Goal: Find contact information: Find contact information

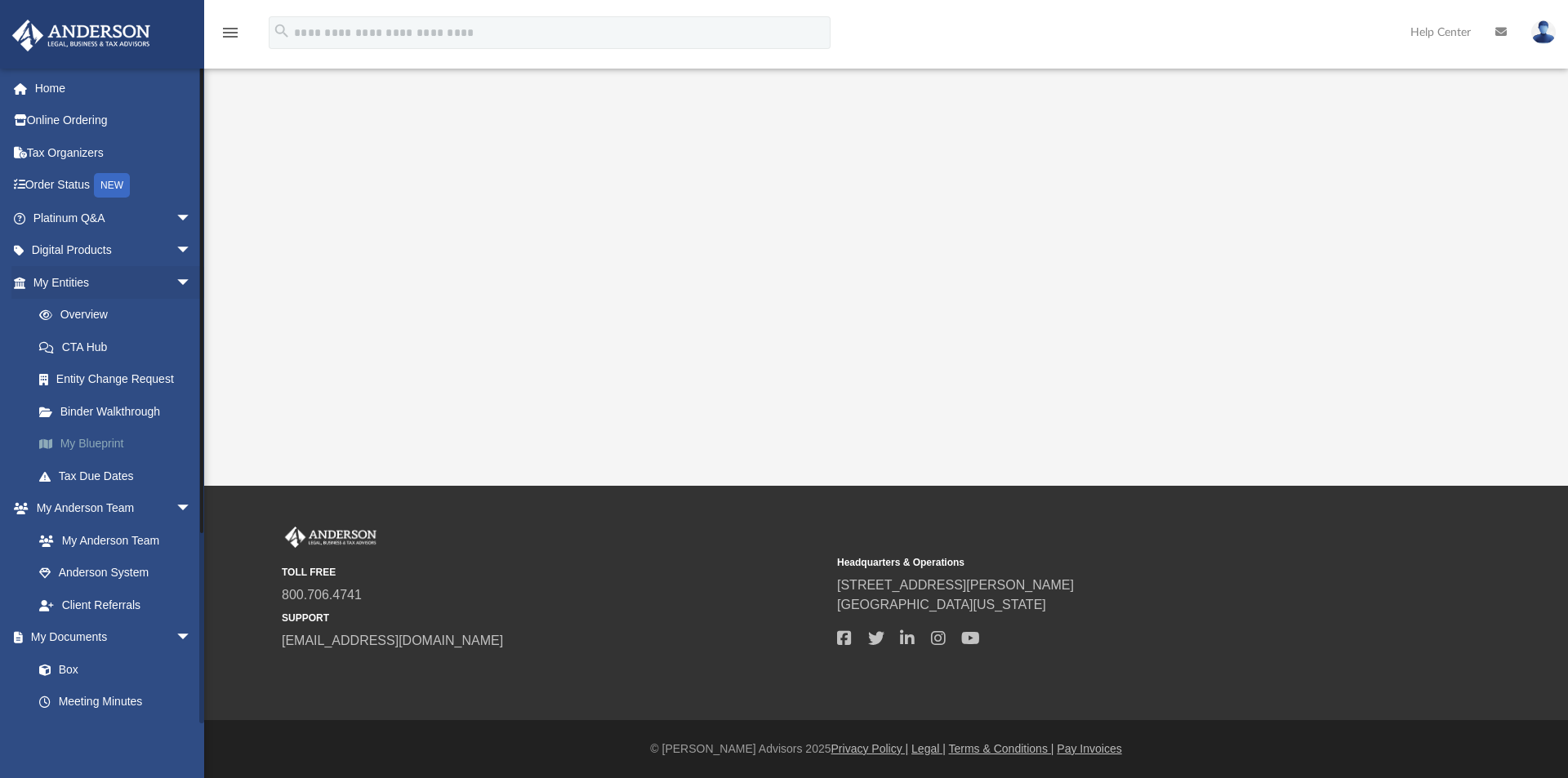
click at [87, 442] on link "My Blueprint" at bounding box center [120, 444] width 194 height 33
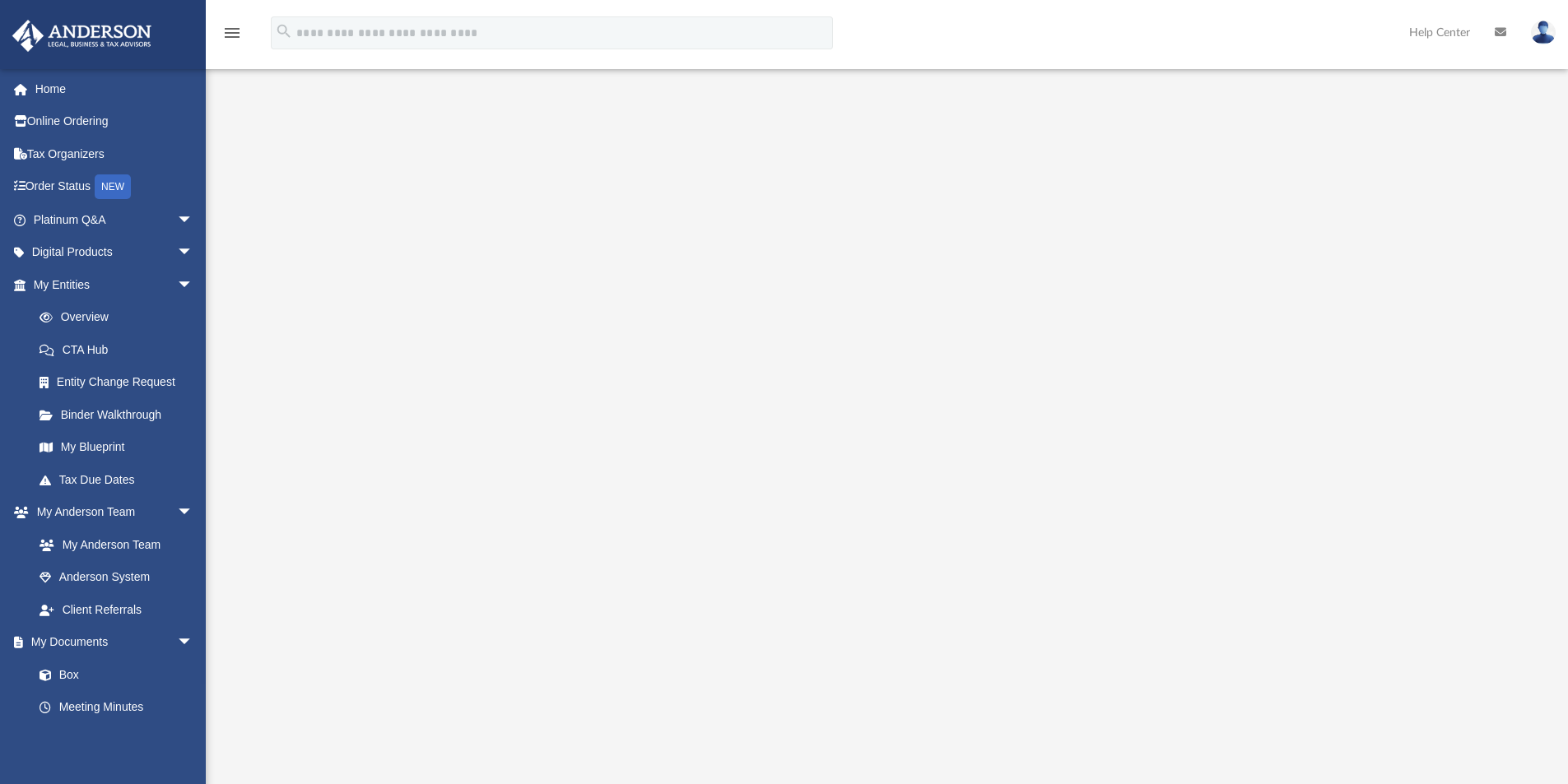
scroll to position [346, 0]
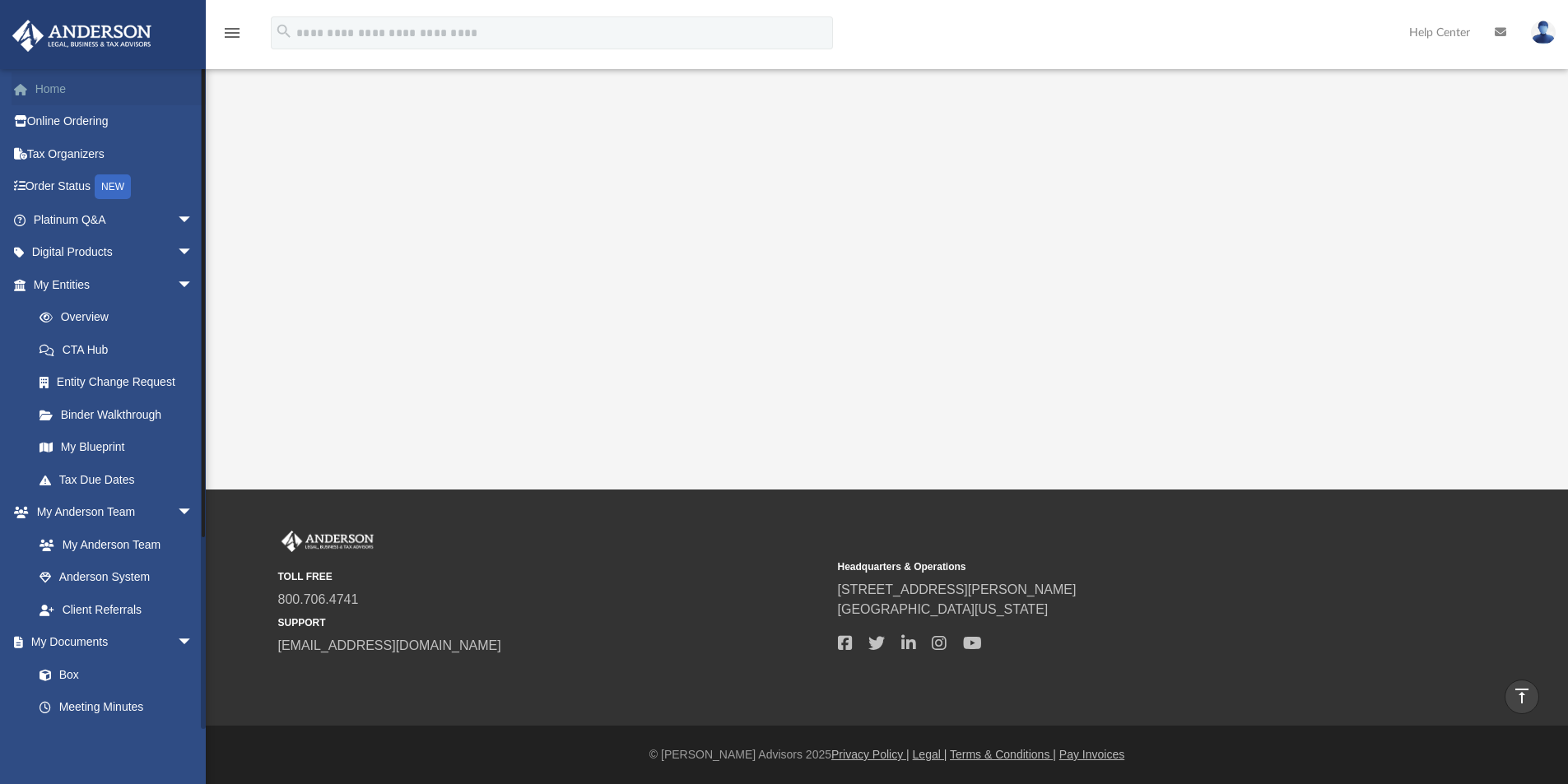
click at [52, 79] on link "Home" at bounding box center [115, 89] width 207 height 33
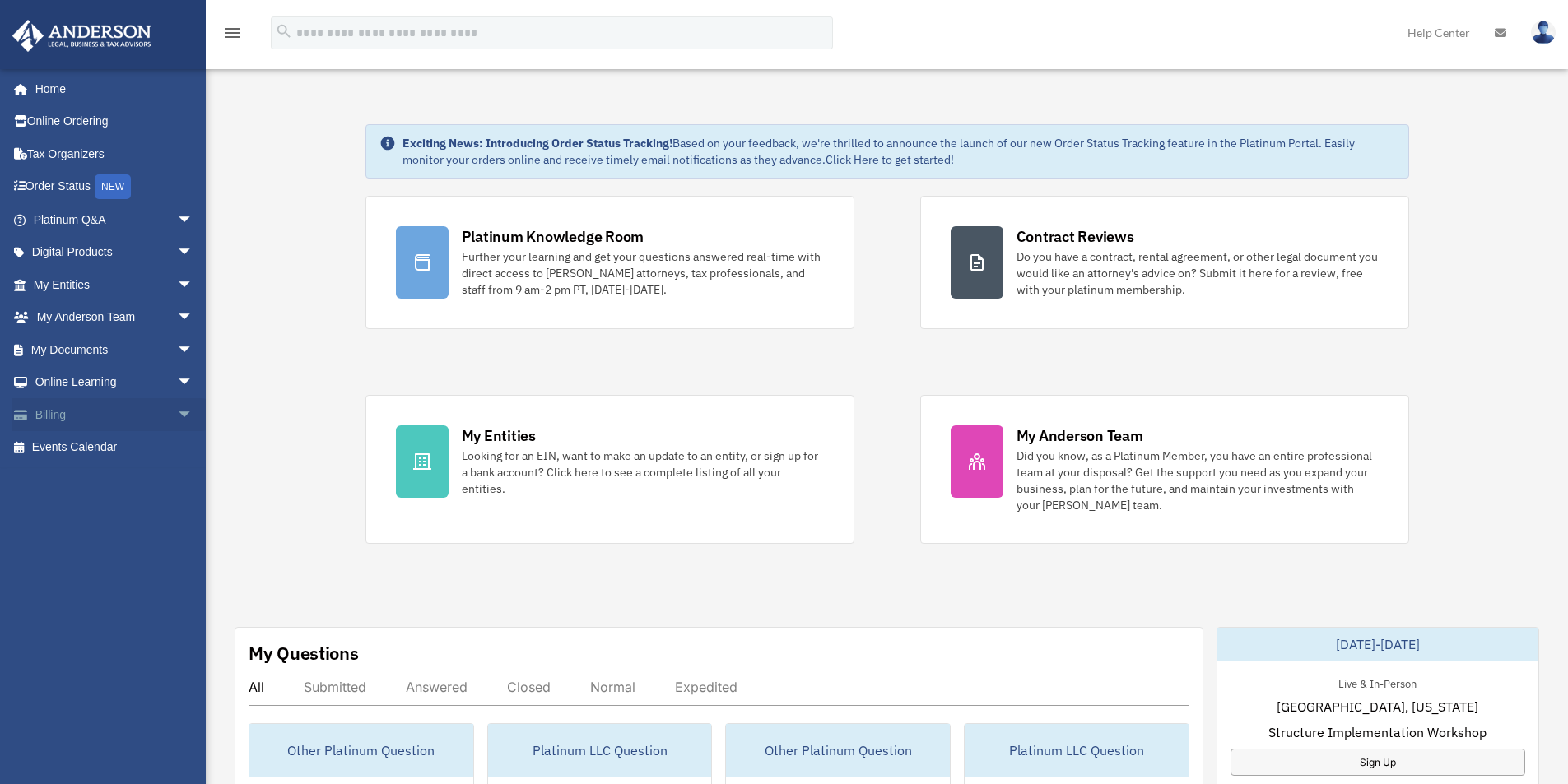
click at [64, 422] on link "Billing arrow_drop_down" at bounding box center [115, 415] width 207 height 33
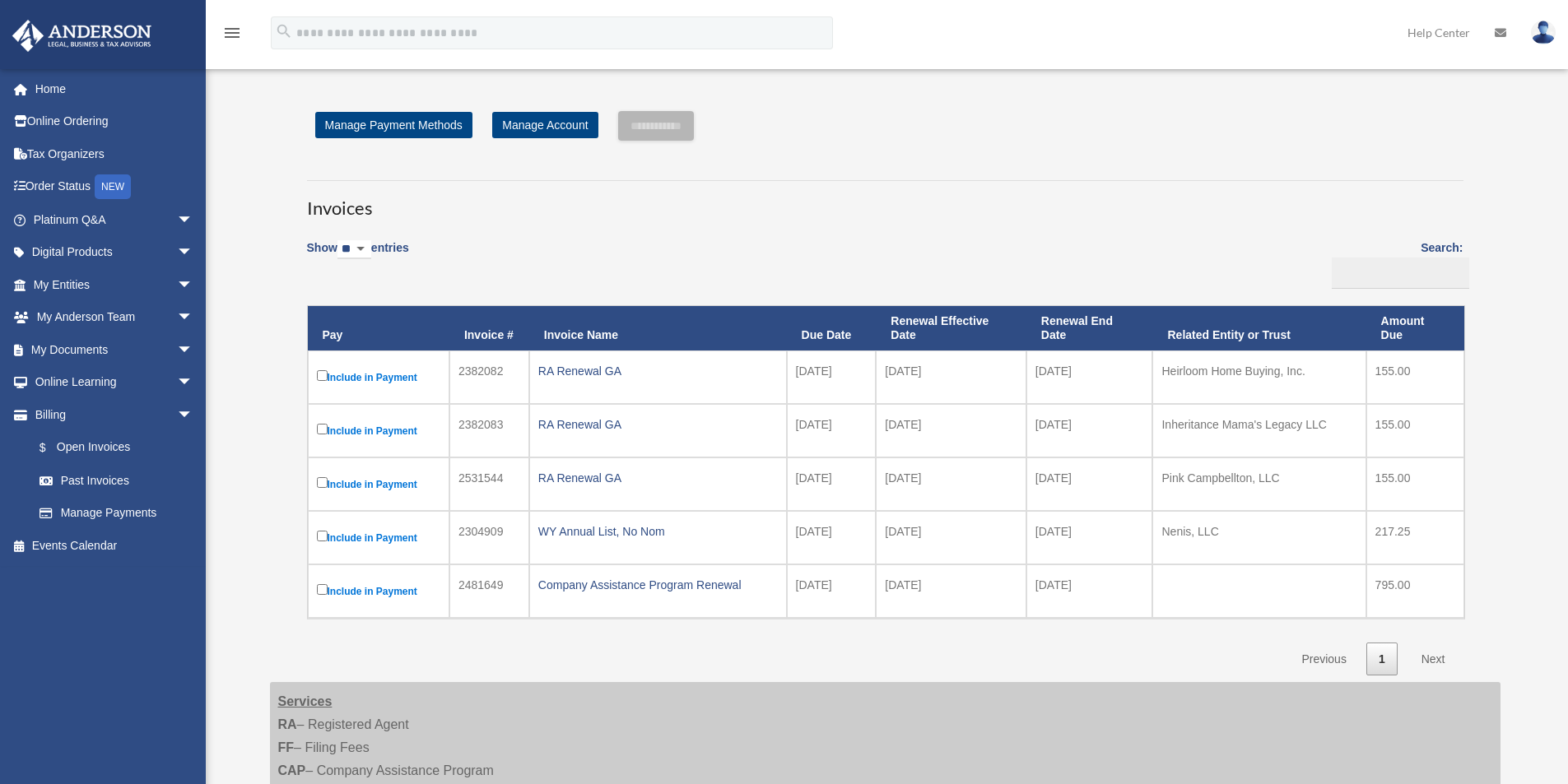
click at [1405, 375] on td "155.00" at bounding box center [1415, 377] width 98 height 54
click at [358, 372] on label "Include in Payment" at bounding box center [378, 377] width 123 height 21
click at [320, 368] on label "Include in Payment" at bounding box center [378, 377] width 123 height 21
click at [60, 89] on link "Home" at bounding box center [115, 89] width 207 height 33
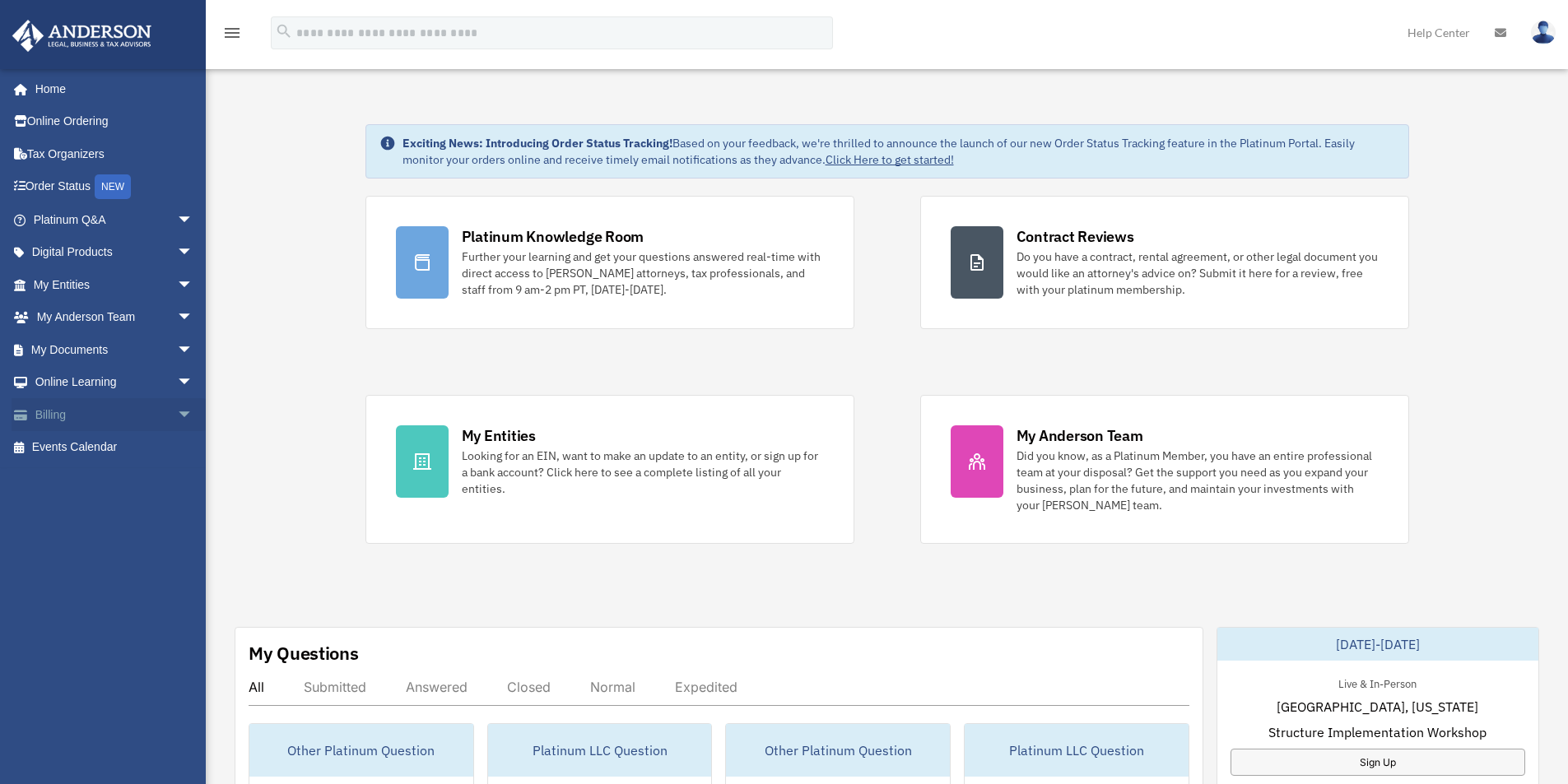
click at [70, 423] on link "Billing arrow_drop_down" at bounding box center [115, 415] width 207 height 33
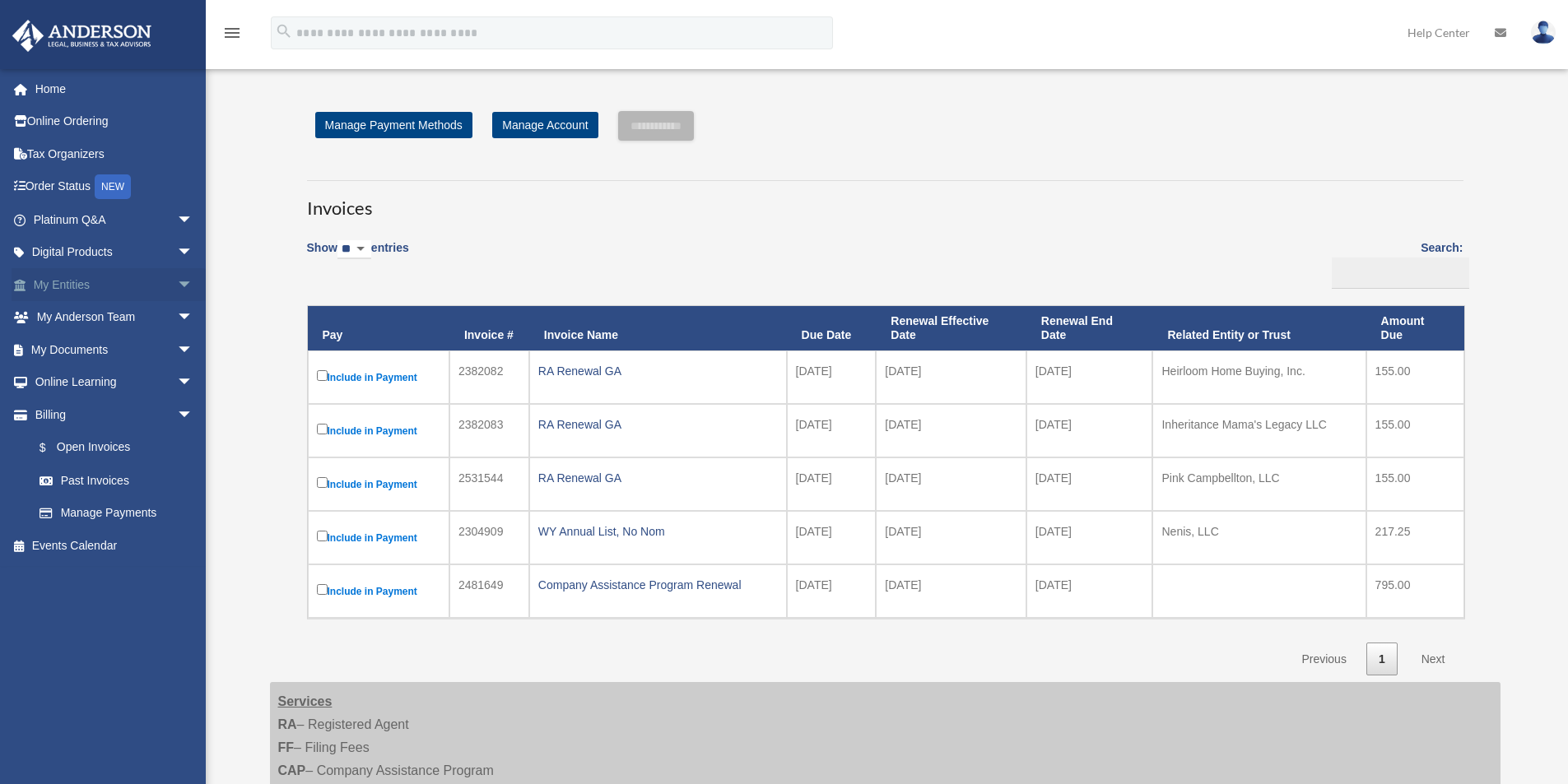
click at [111, 284] on link "My Entities arrow_drop_down" at bounding box center [115, 285] width 207 height 33
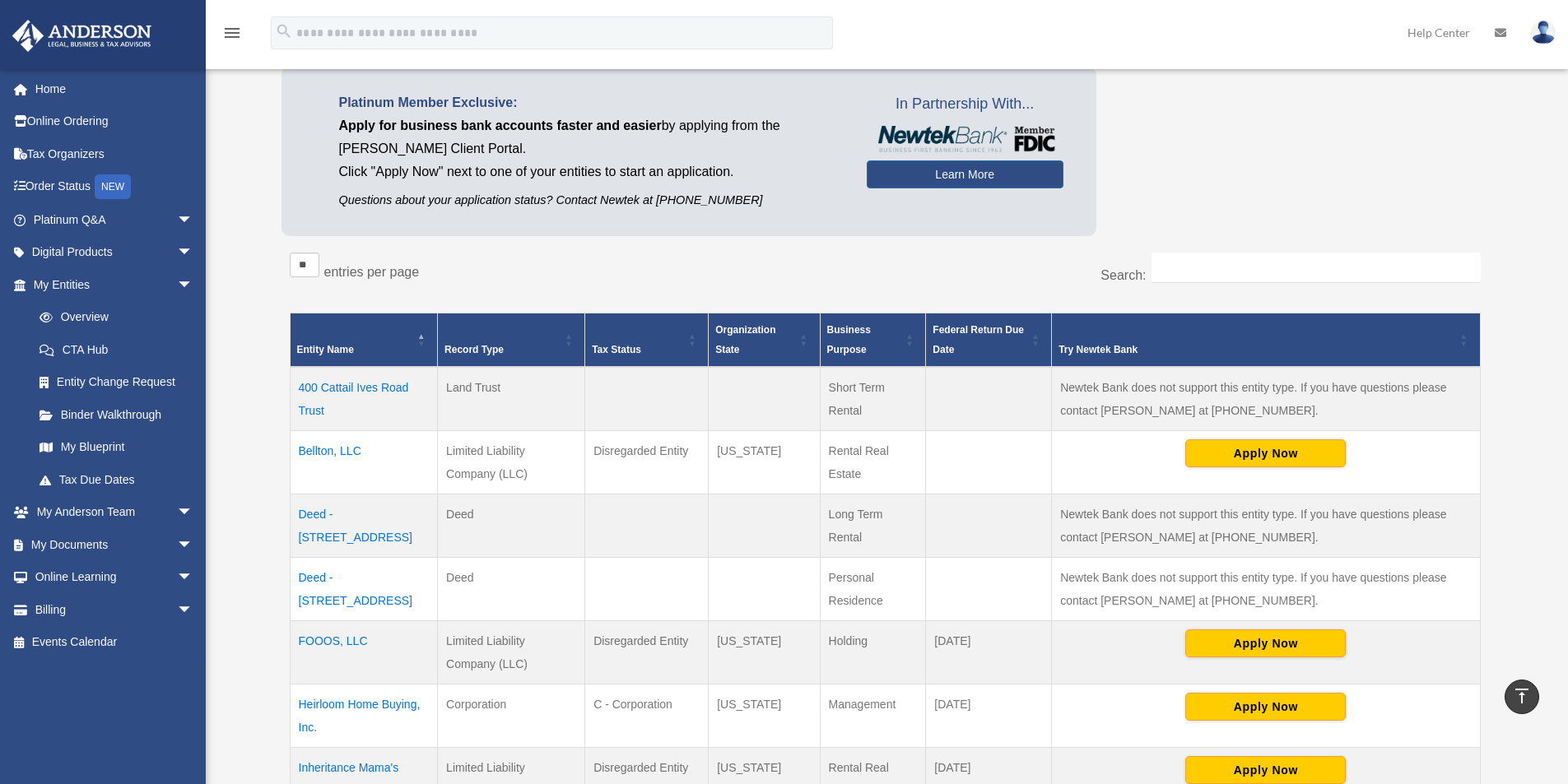
scroll to position [25, 0]
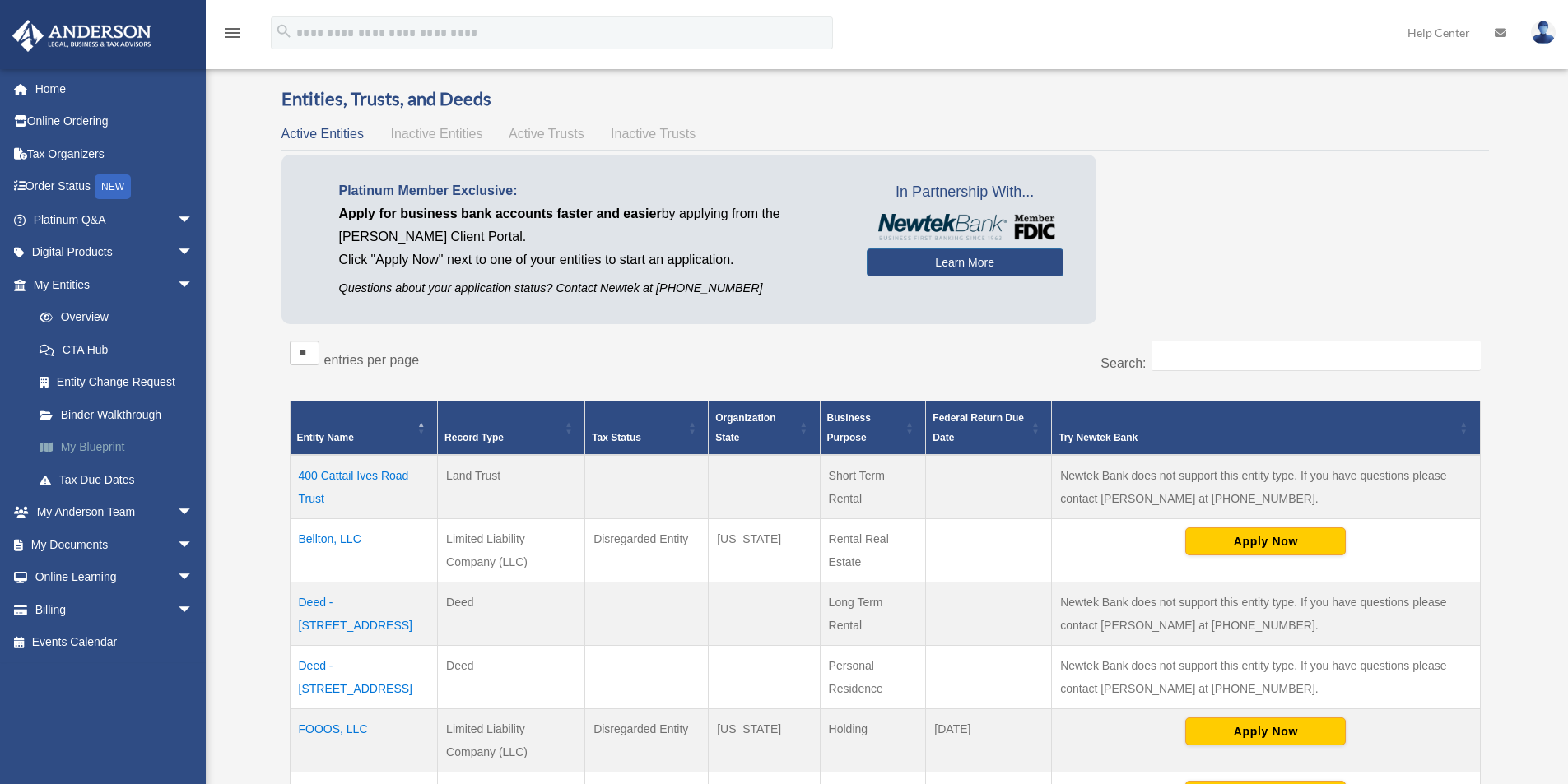
click at [79, 442] on link "My Blueprint" at bounding box center [121, 448] width 195 height 33
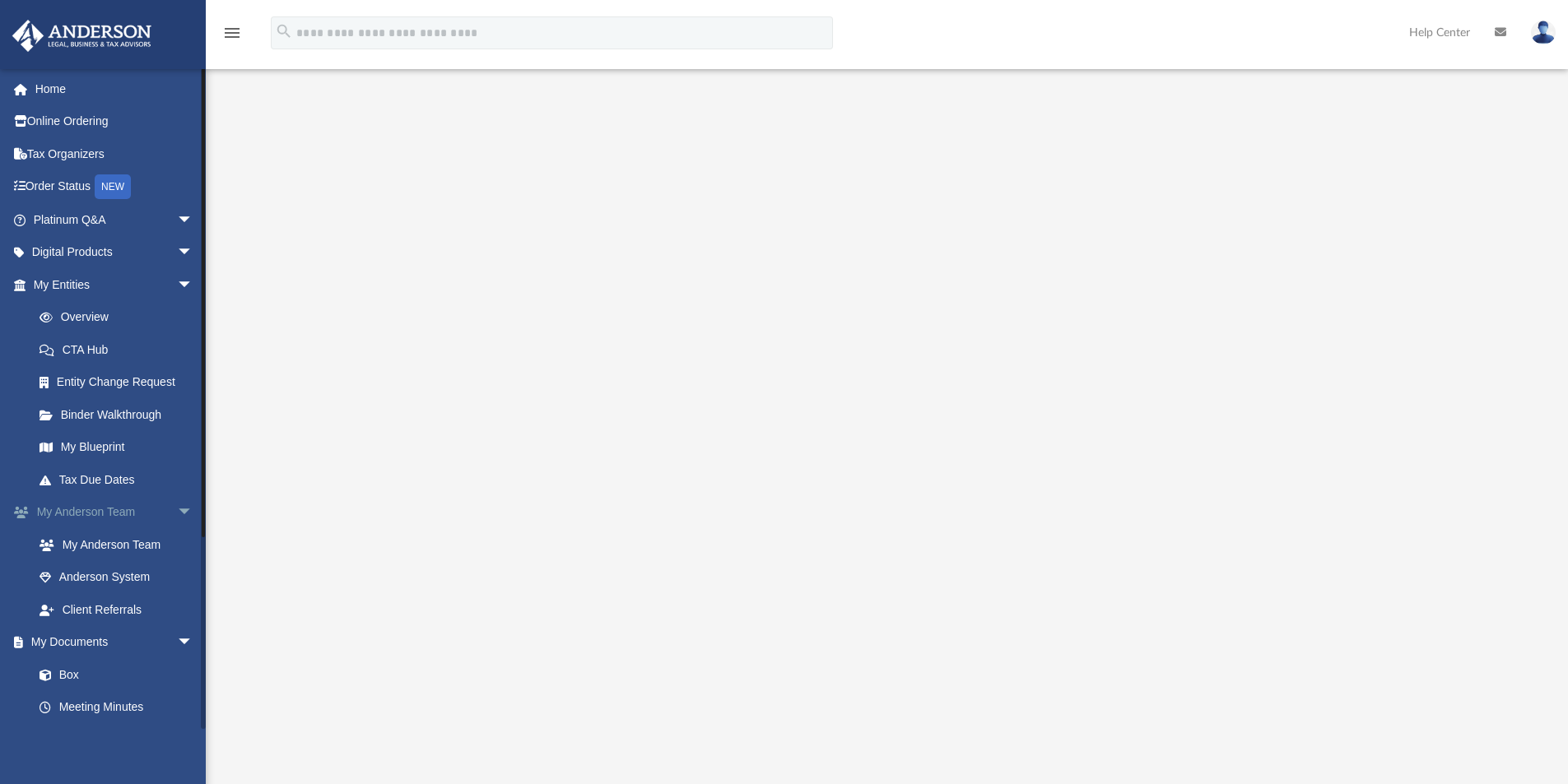
click at [74, 512] on link "My [PERSON_NAME] Team arrow_drop_down" at bounding box center [115, 512] width 207 height 33
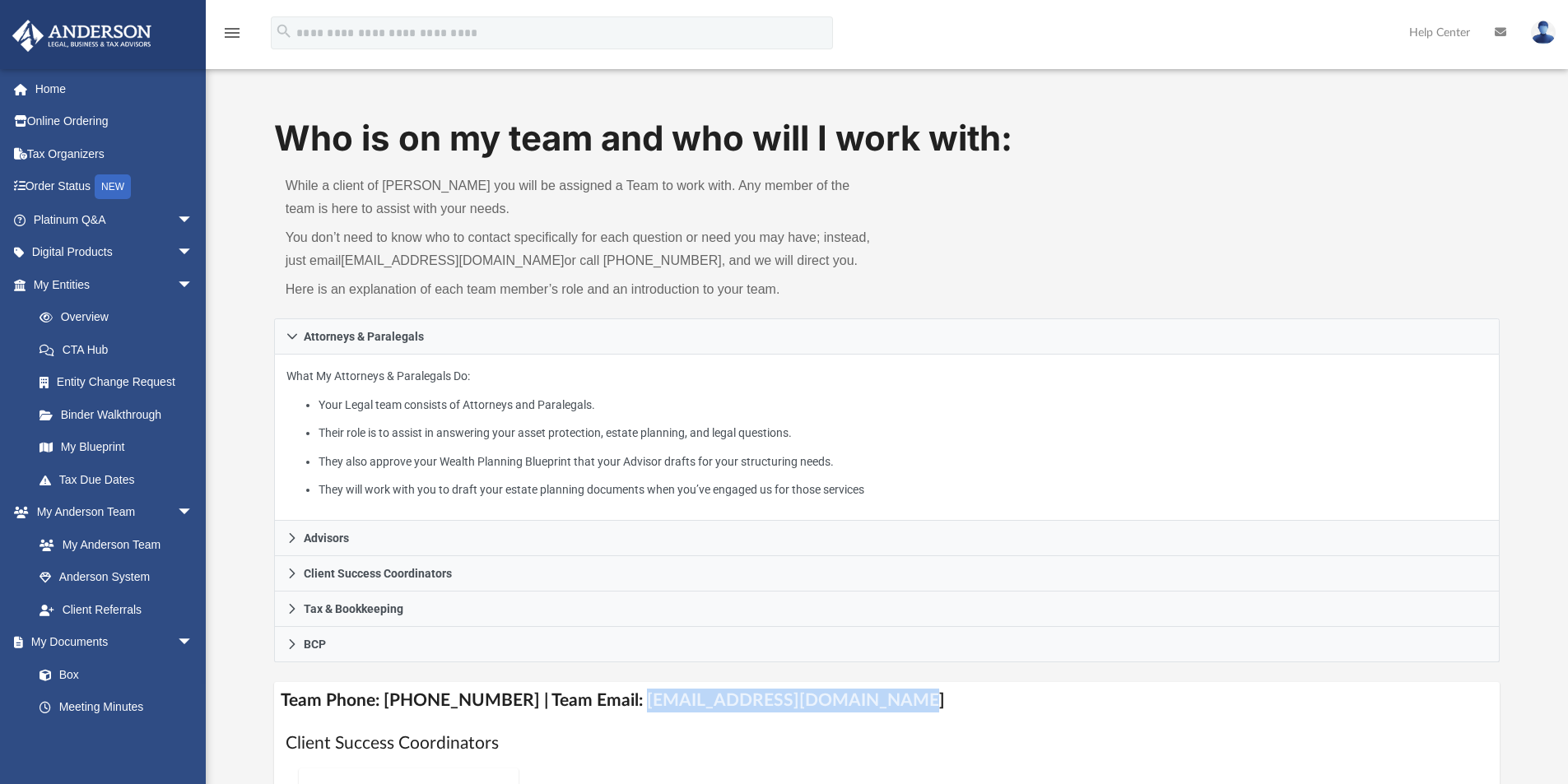
drag, startPoint x: 892, startPoint y: 702, endPoint x: 613, endPoint y: 692, distance: 279.2
click at [613, 692] on h4 "Team Phone: [PHONE_NUMBER] | Team Email: [EMAIL_ADDRESS][DOMAIN_NAME]" at bounding box center [887, 700] width 1226 height 37
copy h4 "[EMAIL_ADDRESS][DOMAIN_NAME]"
